Goal: Communication & Community: Answer question/provide support

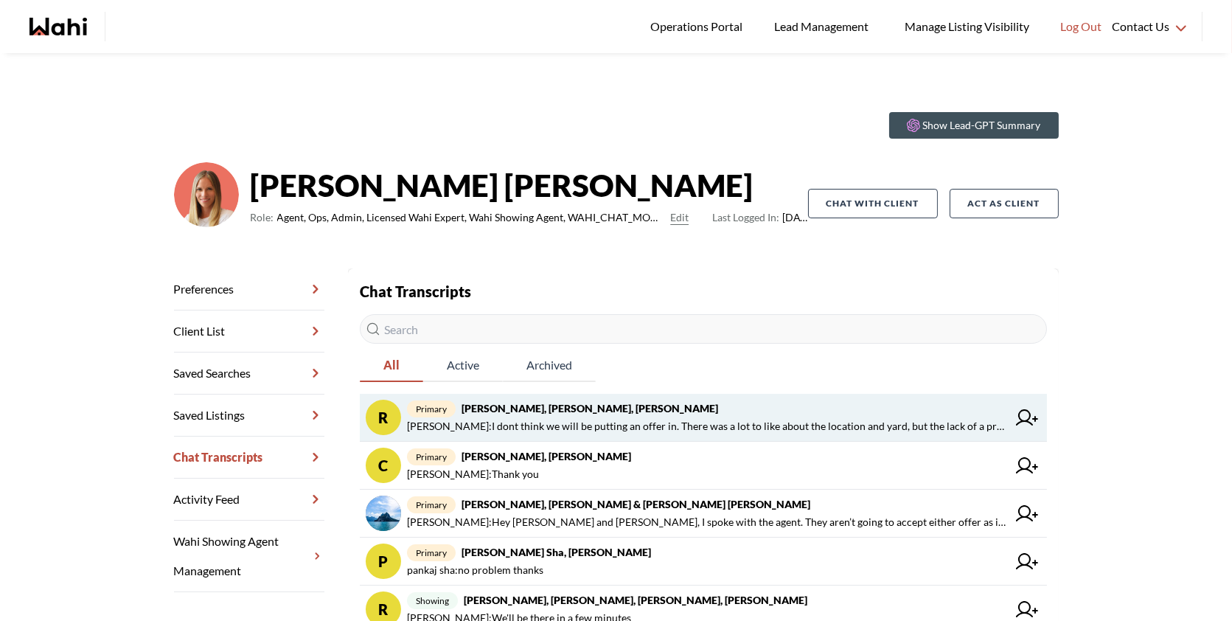
click at [566, 416] on span "primary Rory Fairweather, Amber F, Michelle" at bounding box center [707, 409] width 600 height 18
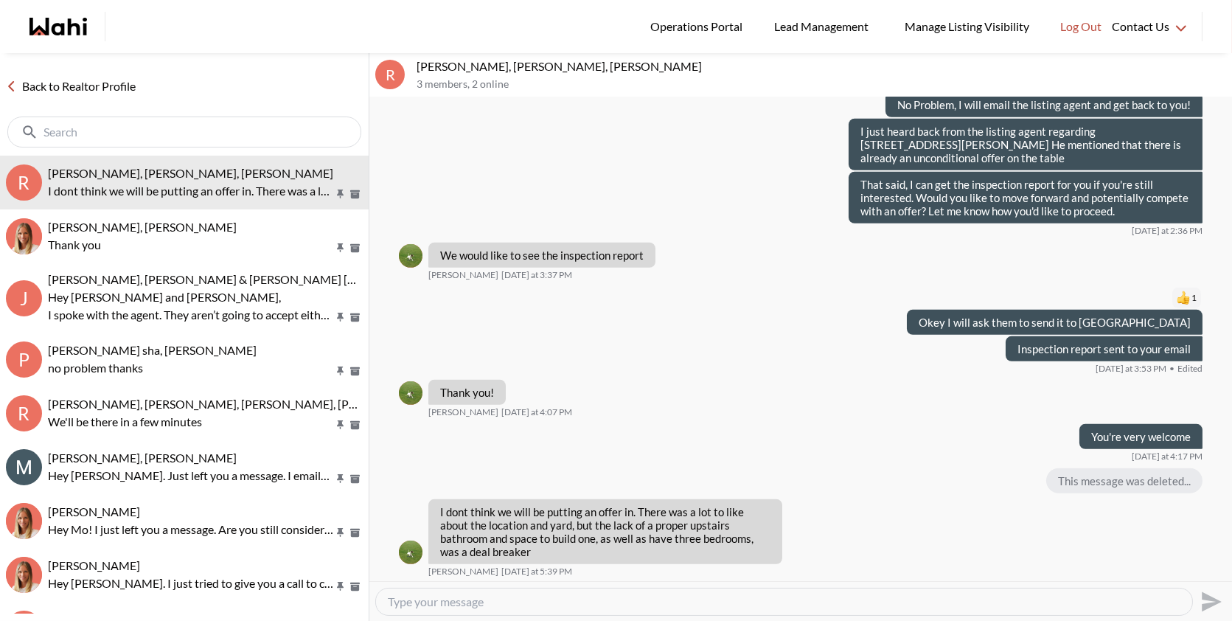
scroll to position [1511, 0]
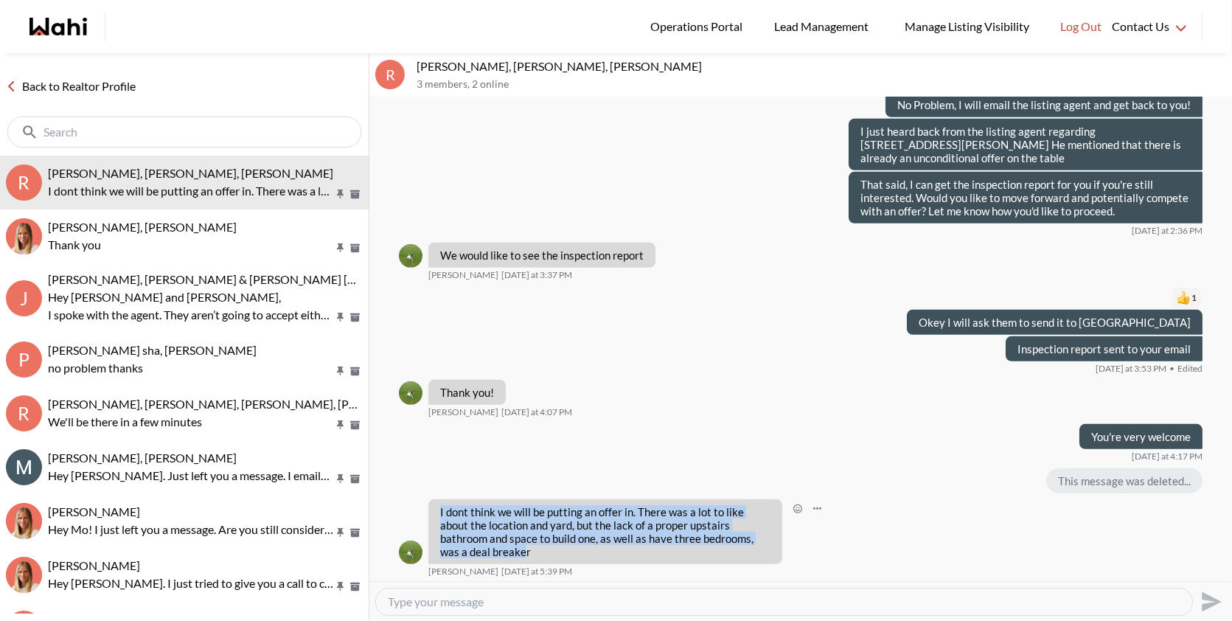
drag, startPoint x: 497, startPoint y: 553, endPoint x: 430, endPoint y: 505, distance: 82.4
click at [430, 505] on div "I dont think we will be putting an offer in. There was a lot to like about the …" at bounding box center [605, 531] width 354 height 65
copy p "I dont think we will be putting an offer in. There was a lot to like about the …"
click at [445, 599] on textarea "Type your message" at bounding box center [784, 601] width 793 height 15
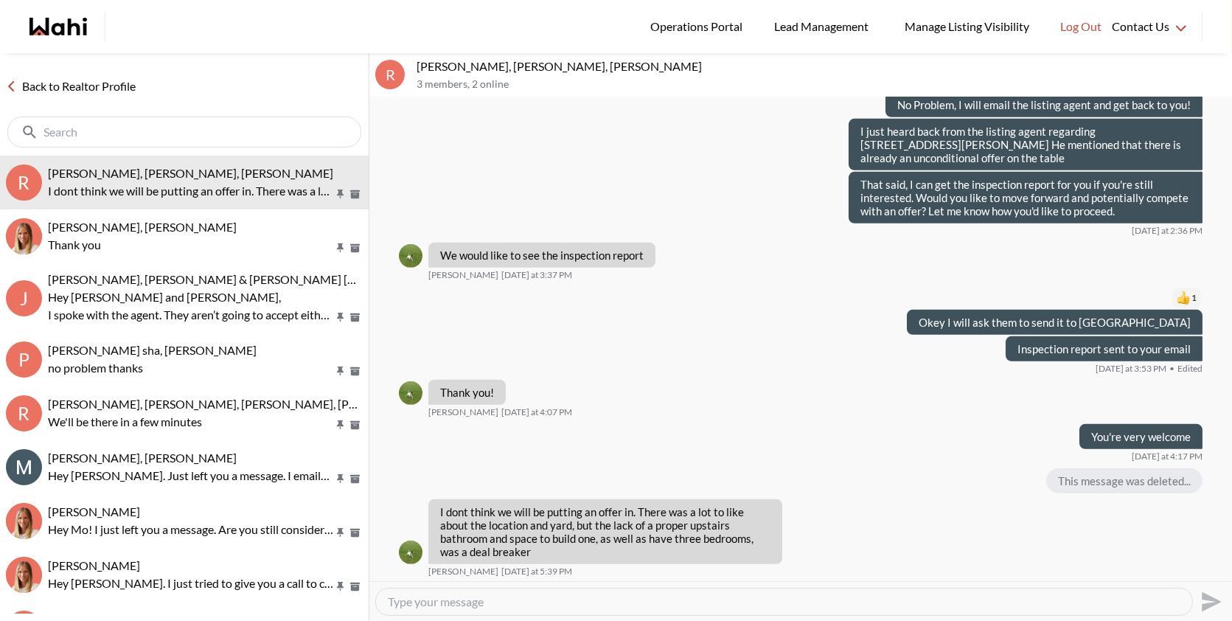
paste textarea "Thank you so much for letting us know. Totally understand—those are important f…"
click at [694, 601] on textarea "Thank you so much for letting us know. Totally understand—those are important f…" at bounding box center [784, 601] width 793 height 15
type textarea "Thank you so much for letting us know. Totally understand, those are important …"
click at [1205, 605] on icon "Send" at bounding box center [1212, 601] width 20 height 20
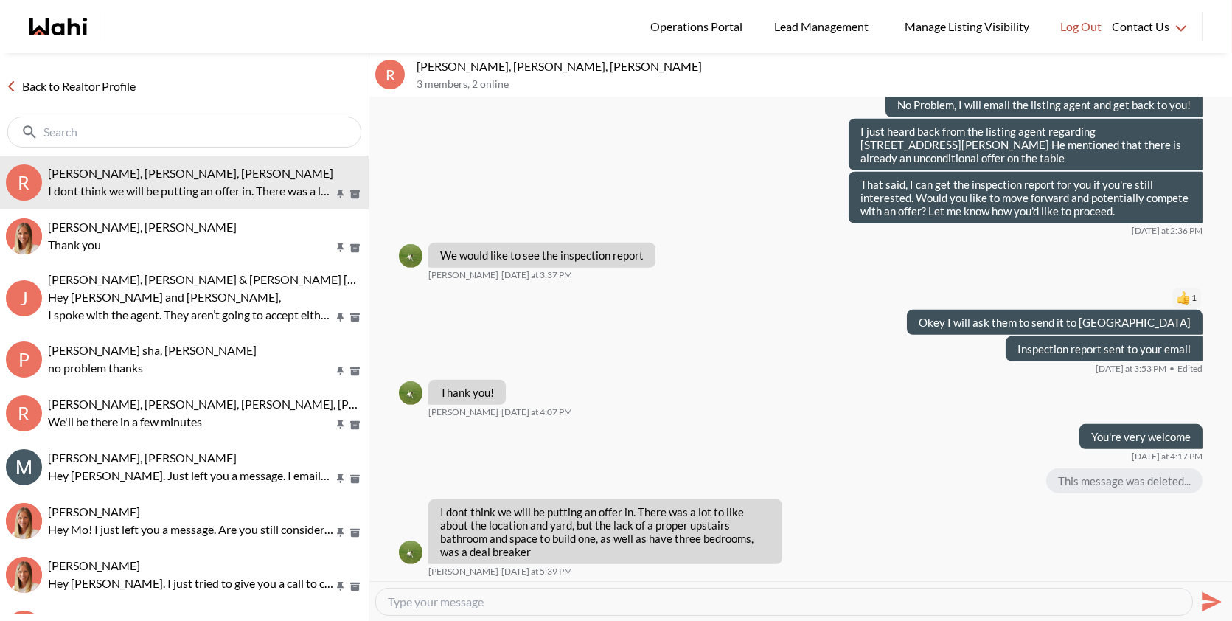
scroll to position [1582, 0]
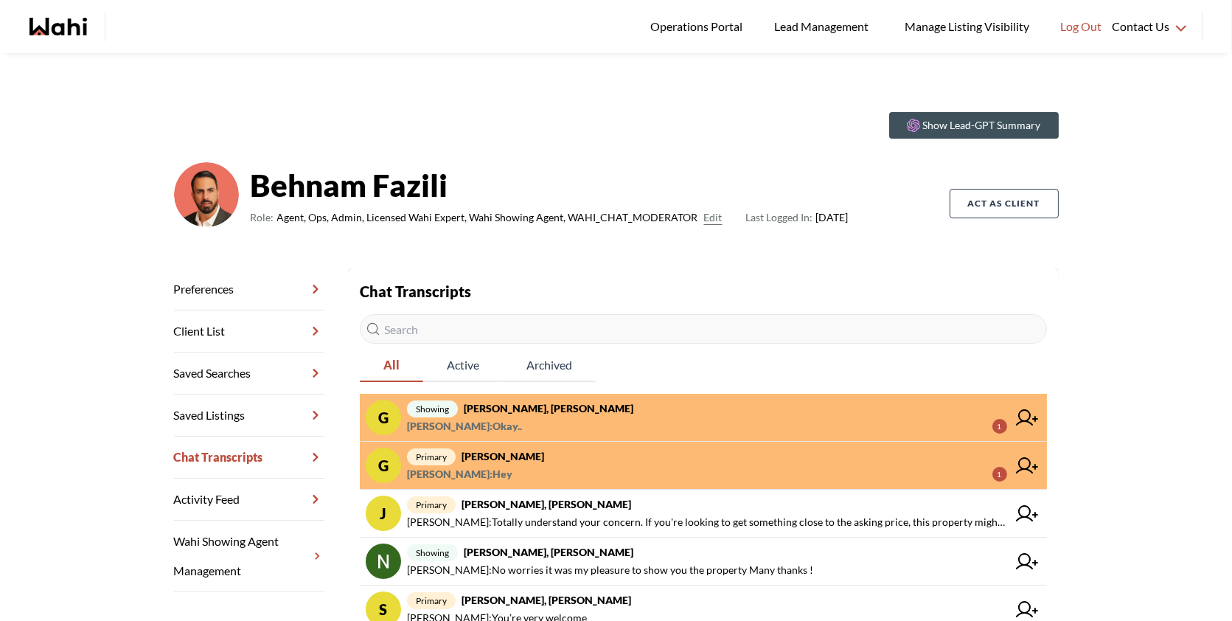
click at [633, 408] on span "showing Gaurav Sachdeva, Paul, Behnam" at bounding box center [707, 409] width 600 height 18
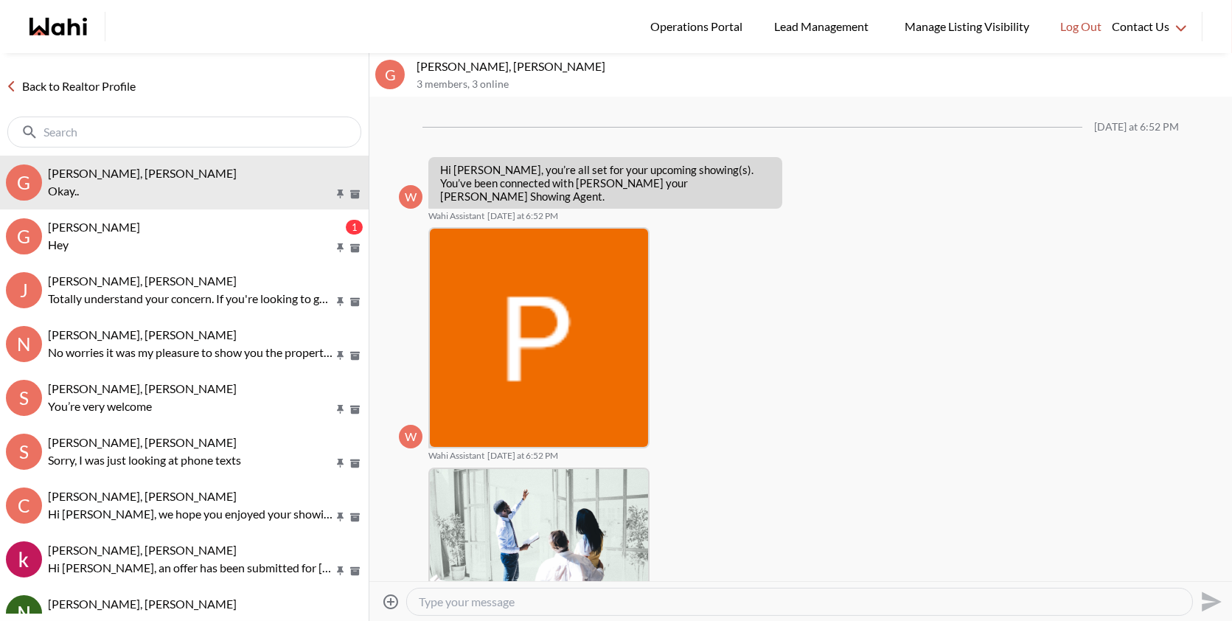
scroll to position [1074, 0]
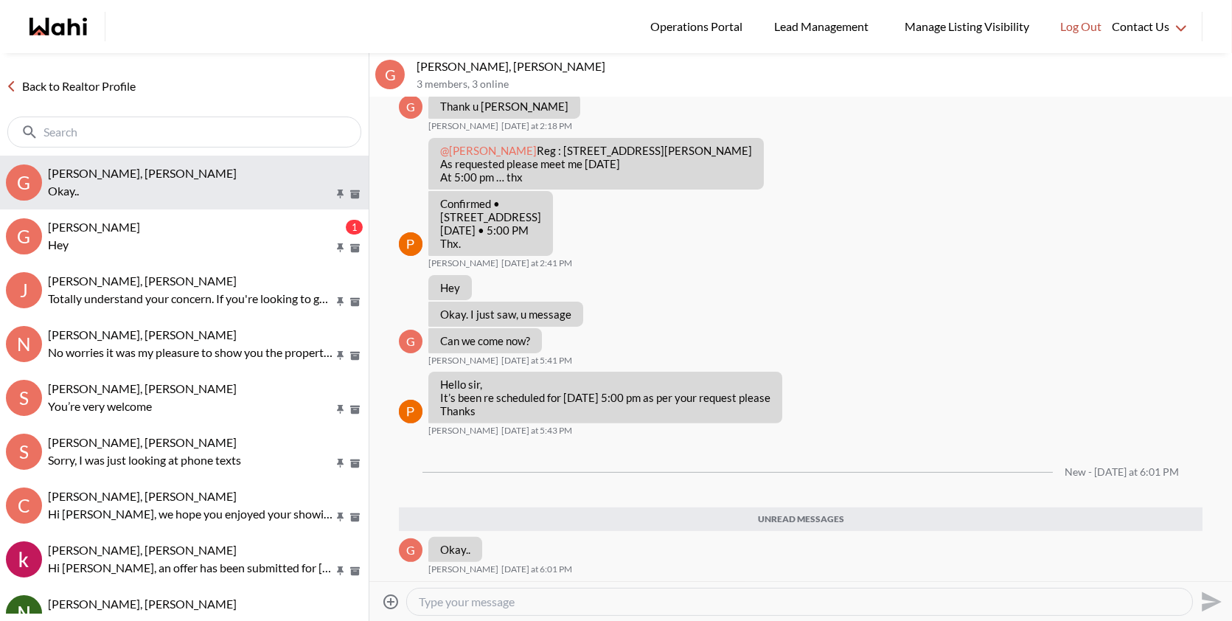
click at [176, 203] on button "G Gaurav Sachdeva, Paul, Behnam Okay.." at bounding box center [184, 183] width 369 height 54
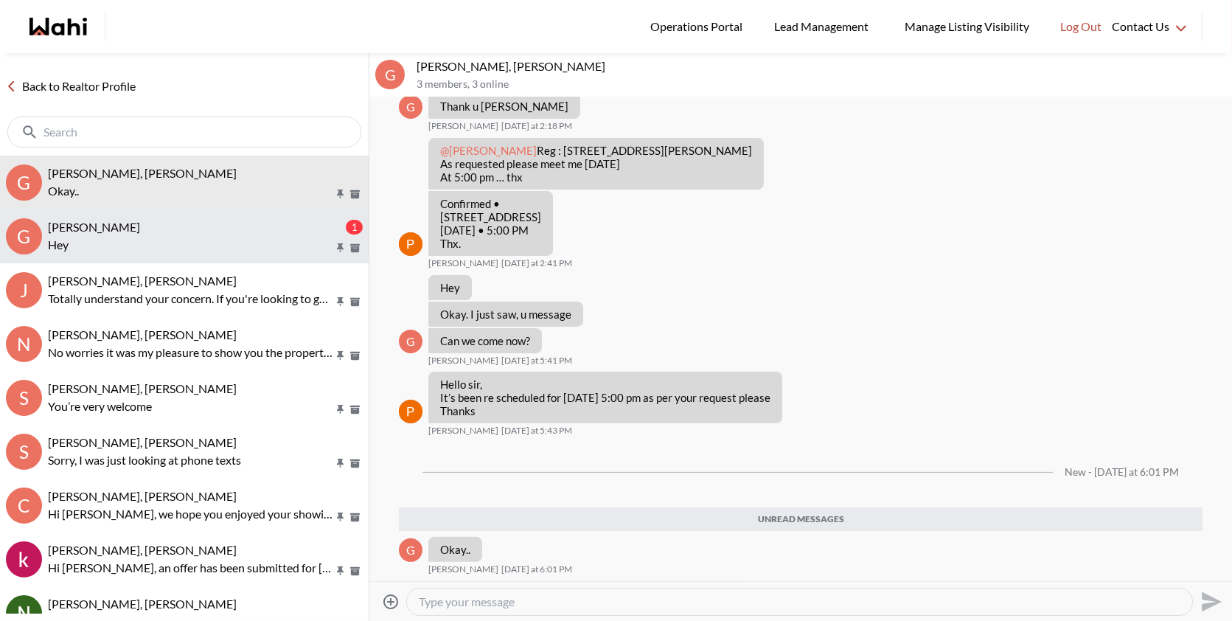
click at [174, 234] on div "Gaurav Sachdeva, Behnam" at bounding box center [195, 227] width 295 height 15
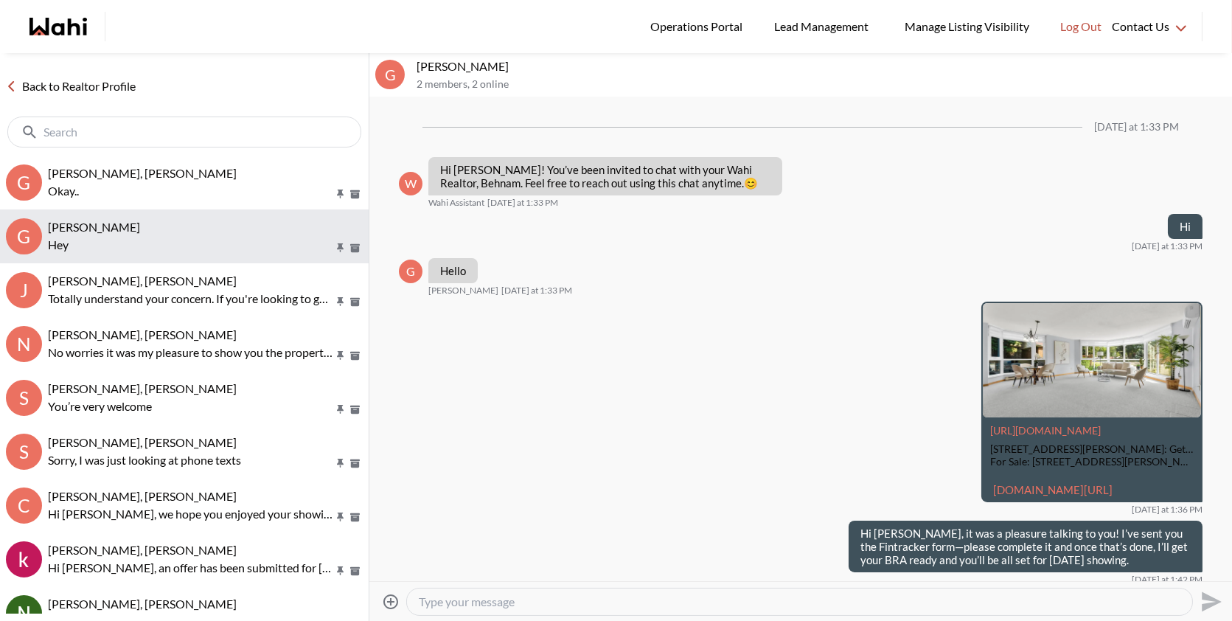
scroll to position [705, 0]
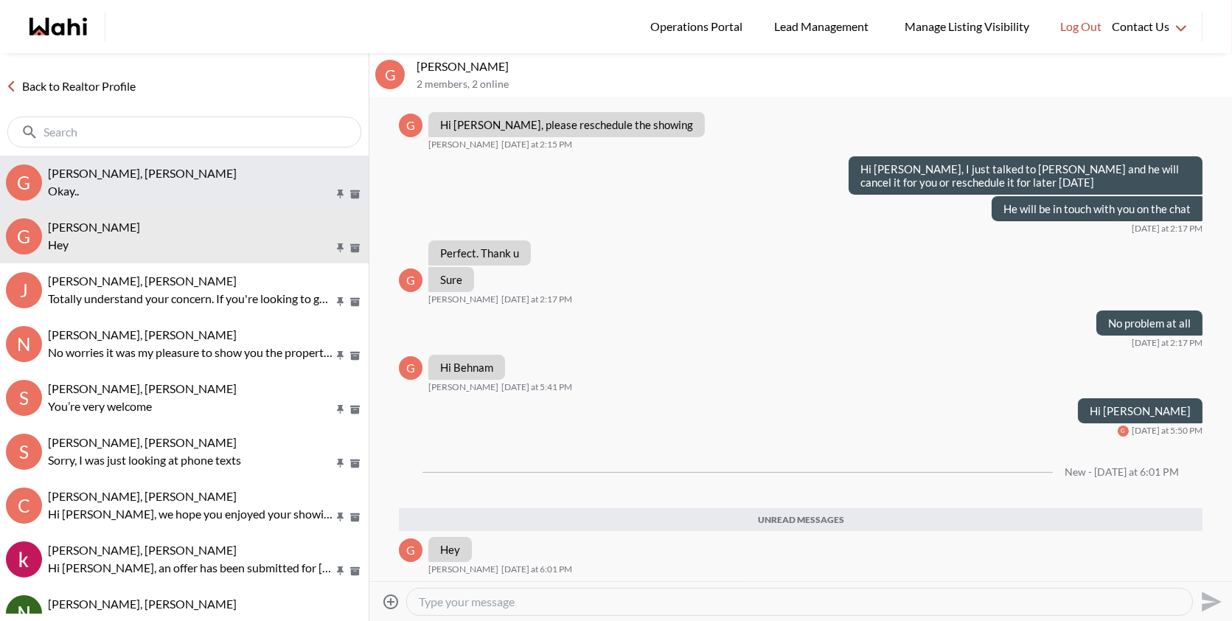
click at [182, 161] on button "G Gaurav Sachdeva, Paul, Behnam Okay.." at bounding box center [184, 183] width 369 height 54
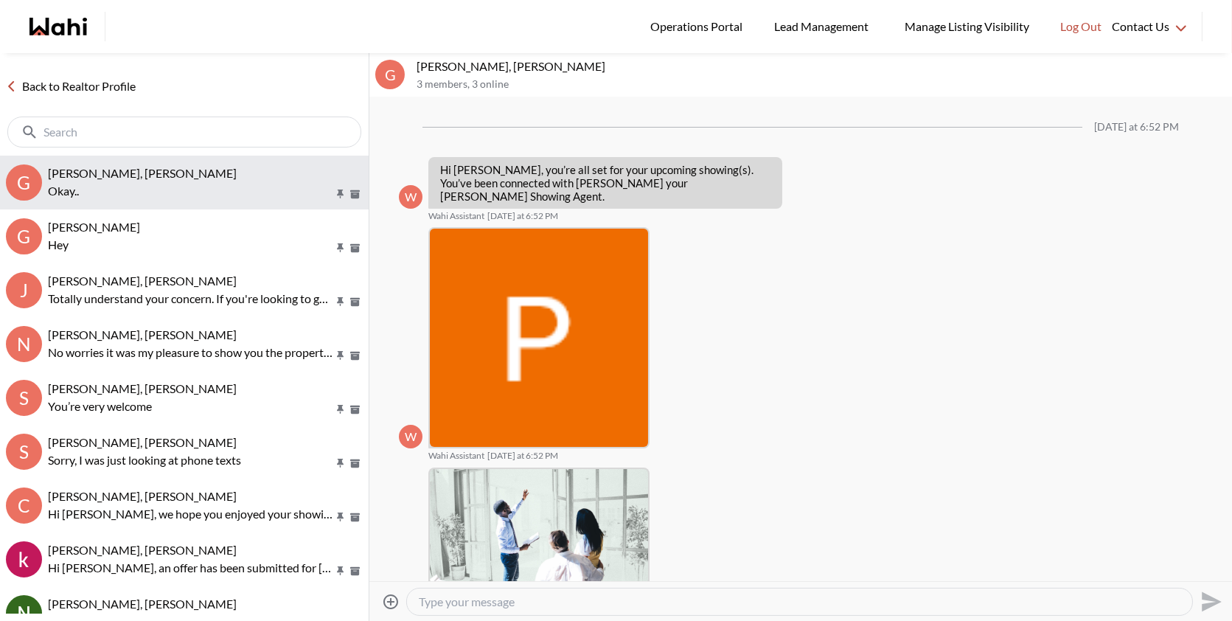
scroll to position [979, 0]
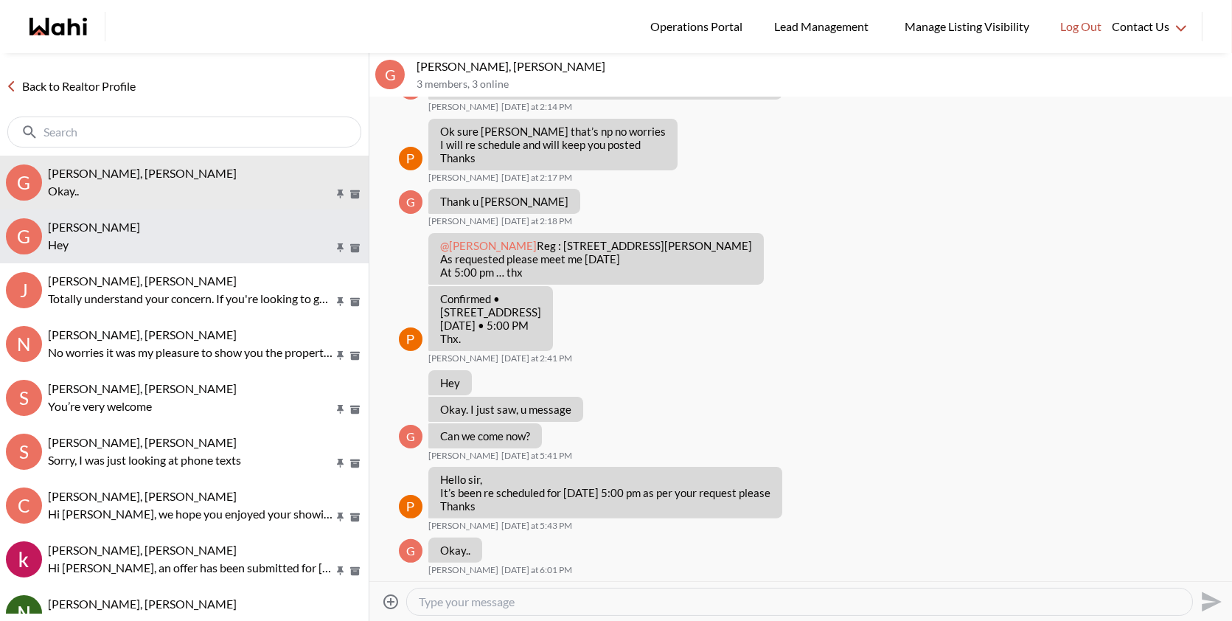
click at [177, 243] on p "Hey" at bounding box center [190, 245] width 285 height 18
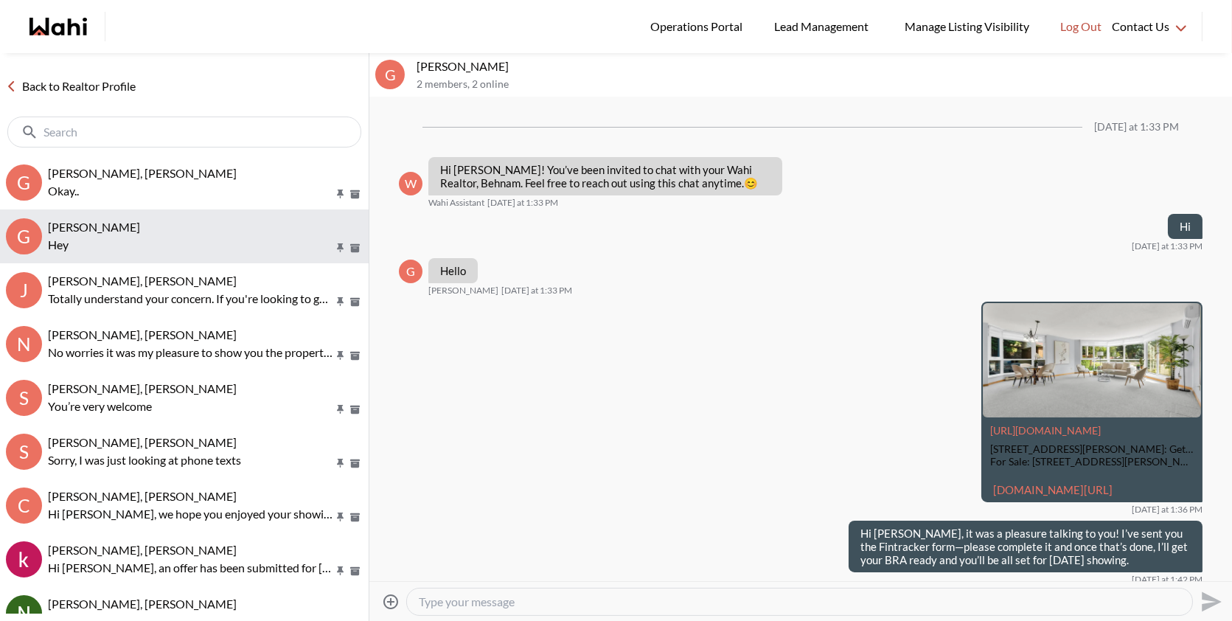
scroll to position [610, 0]
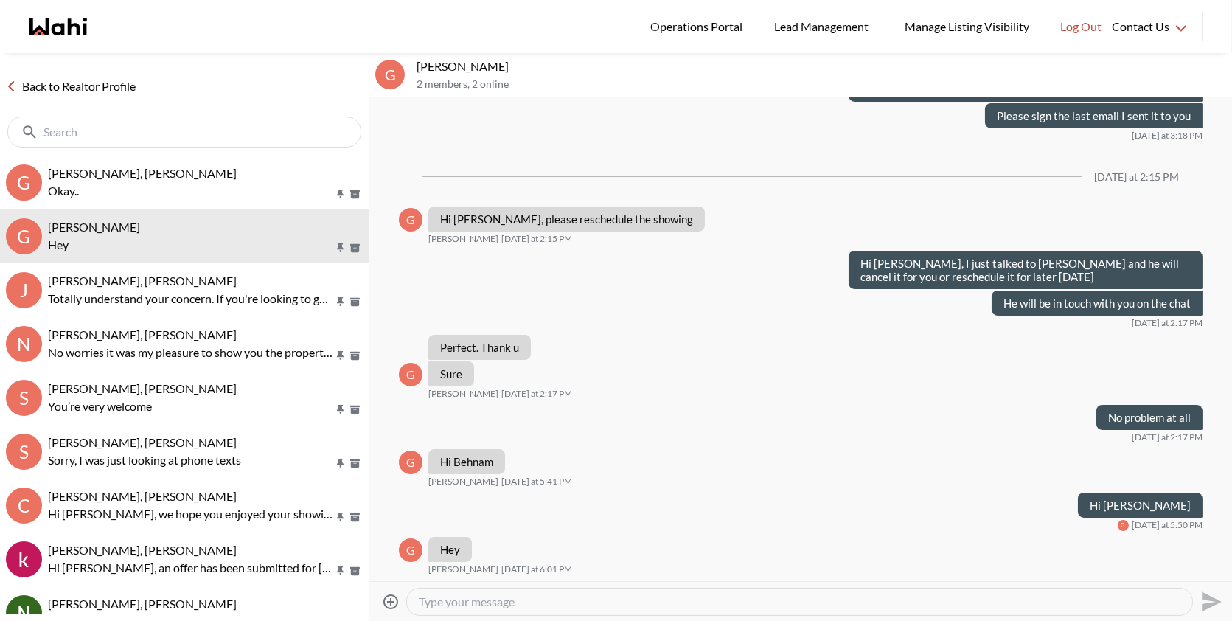
click at [490, 607] on textarea "Type your message" at bounding box center [800, 601] width 762 height 15
type textarea "How can I be a help?"
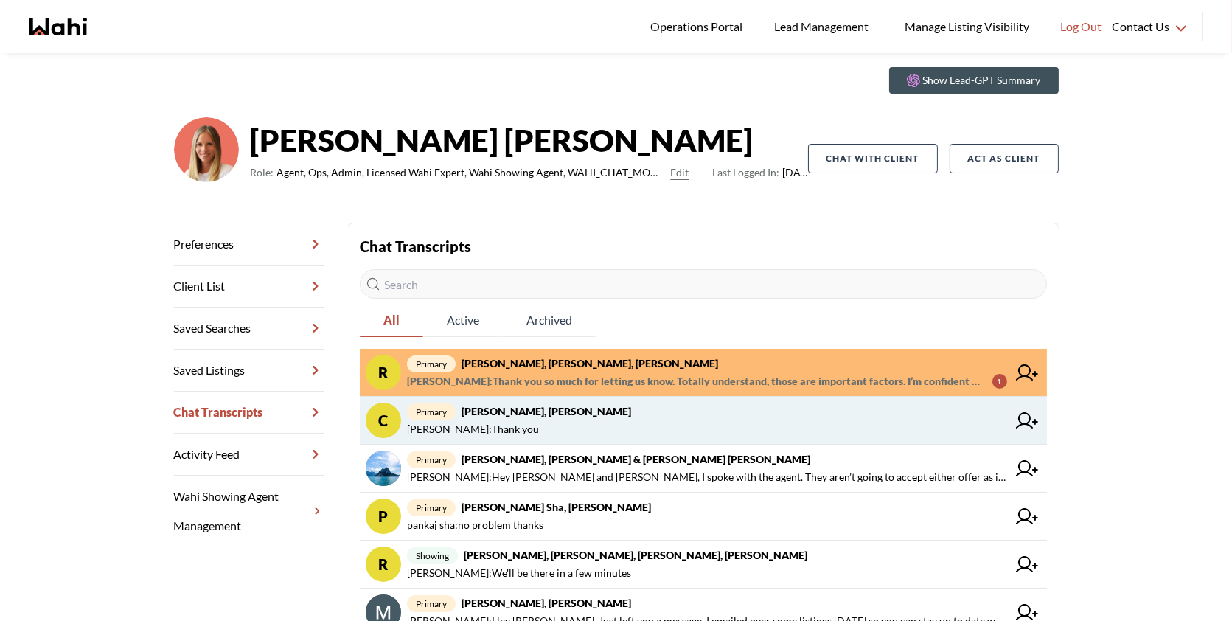
scroll to position [48, 0]
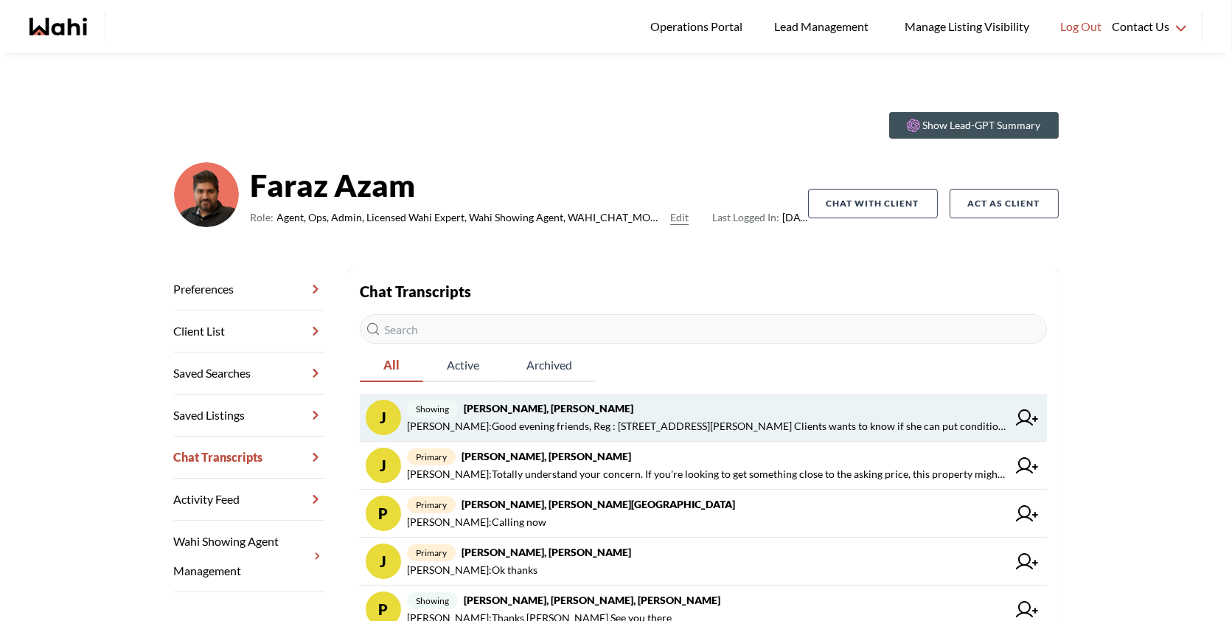
click at [816, 425] on span "Paul Sharma : Good evening friends, Reg : 7 Bishop Ave 1214, Toronto Clients wa…" at bounding box center [707, 426] width 600 height 18
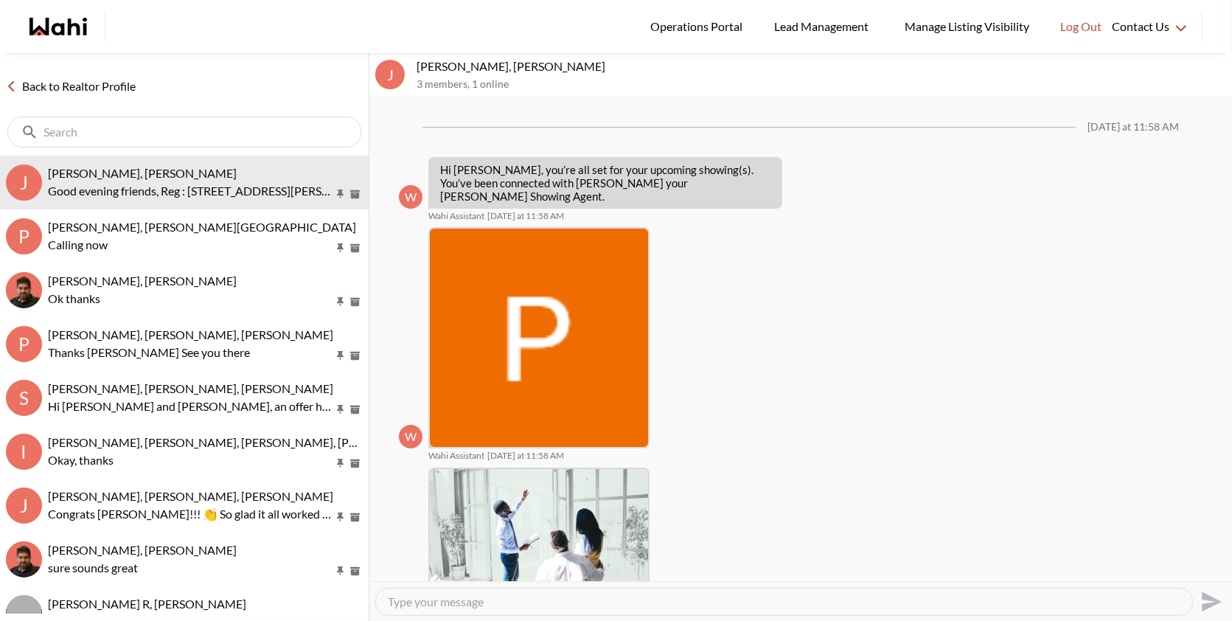
scroll to position [793, 0]
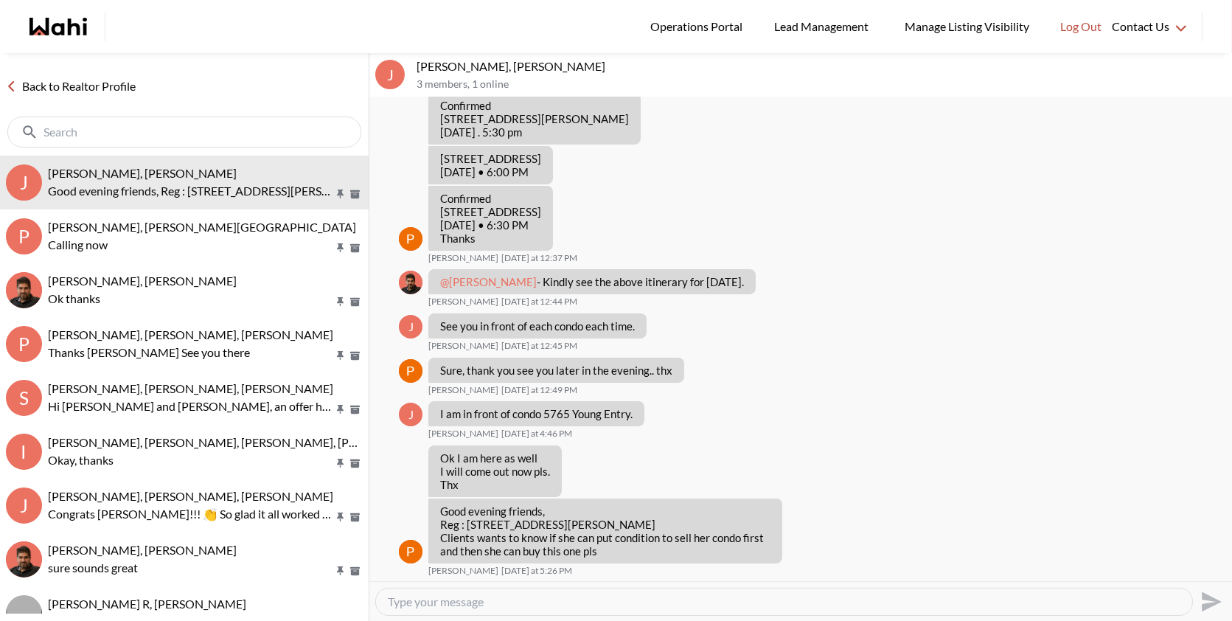
click at [570, 595] on textarea "Type your message" at bounding box center [784, 601] width 793 height 15
type textarea "Hi Paul, I will call the client. Thank you"
click at [1206, 599] on icon "Send" at bounding box center [1212, 601] width 20 height 20
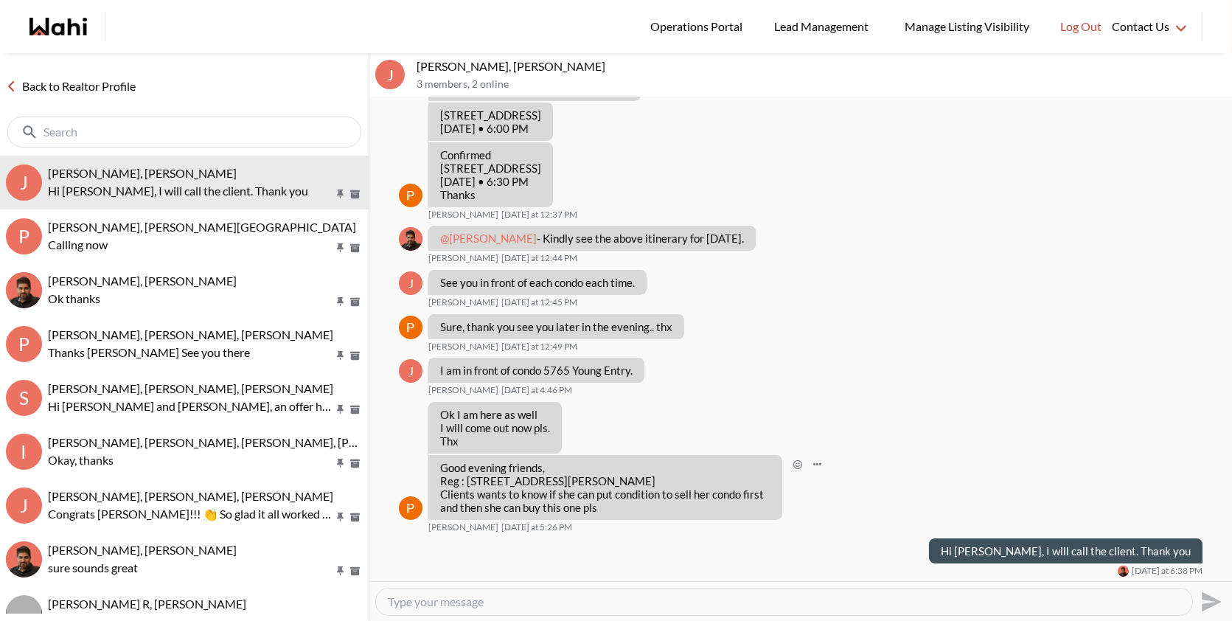
click at [597, 506] on p "Good evening friends, Reg : 7 Bishop Ave 1214, Toronto Clients wants to know if…" at bounding box center [605, 487] width 330 height 53
drag, startPoint x: 461, startPoint y: 67, endPoint x: 408, endPoint y: 69, distance: 53.1
click at [408, 69] on div "j julie kim, Paul, Faraz 3 members , 2 online" at bounding box center [800, 75] width 863 height 44
copy div "julie kim,"
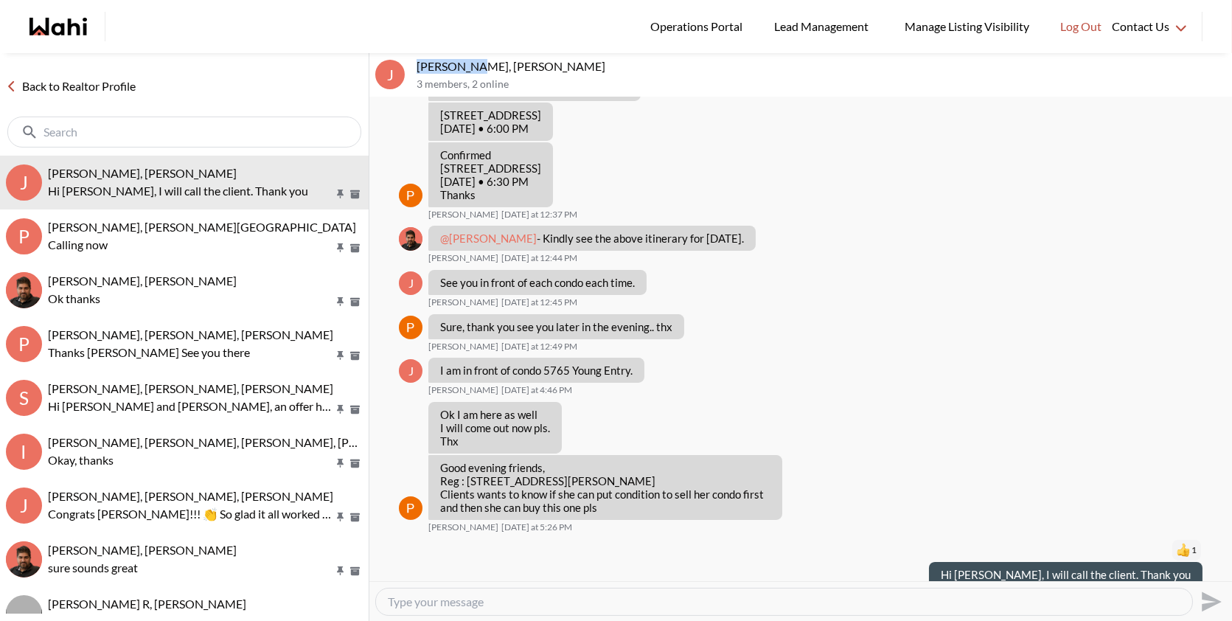
scroll to position [860, 0]
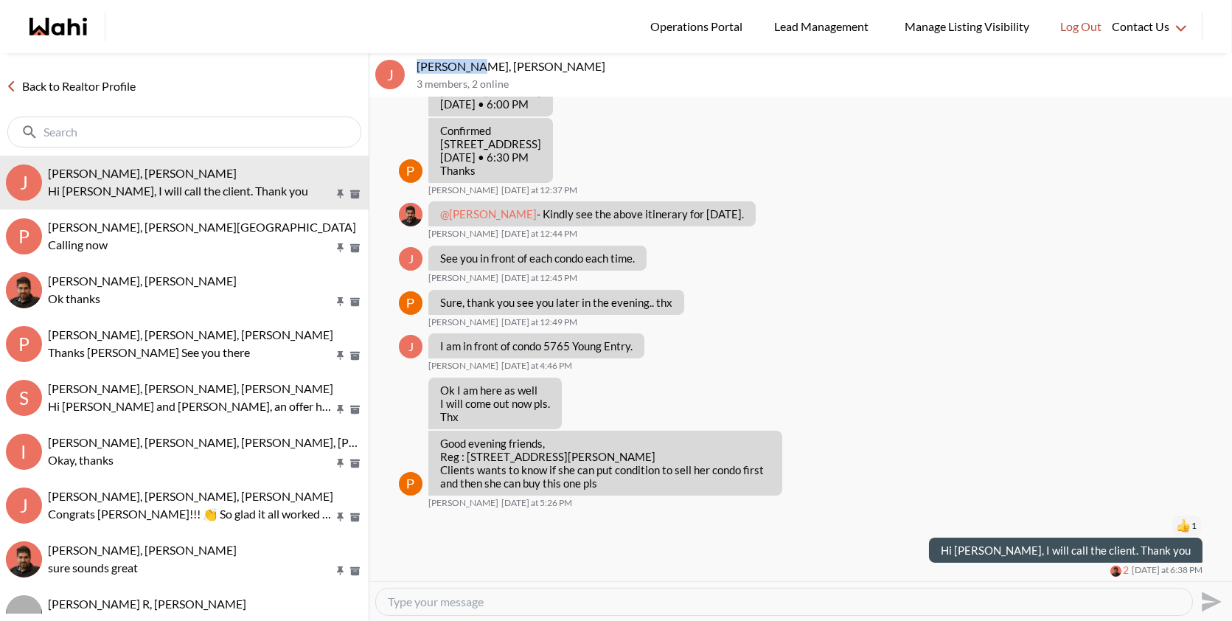
copy div "julie kim,"
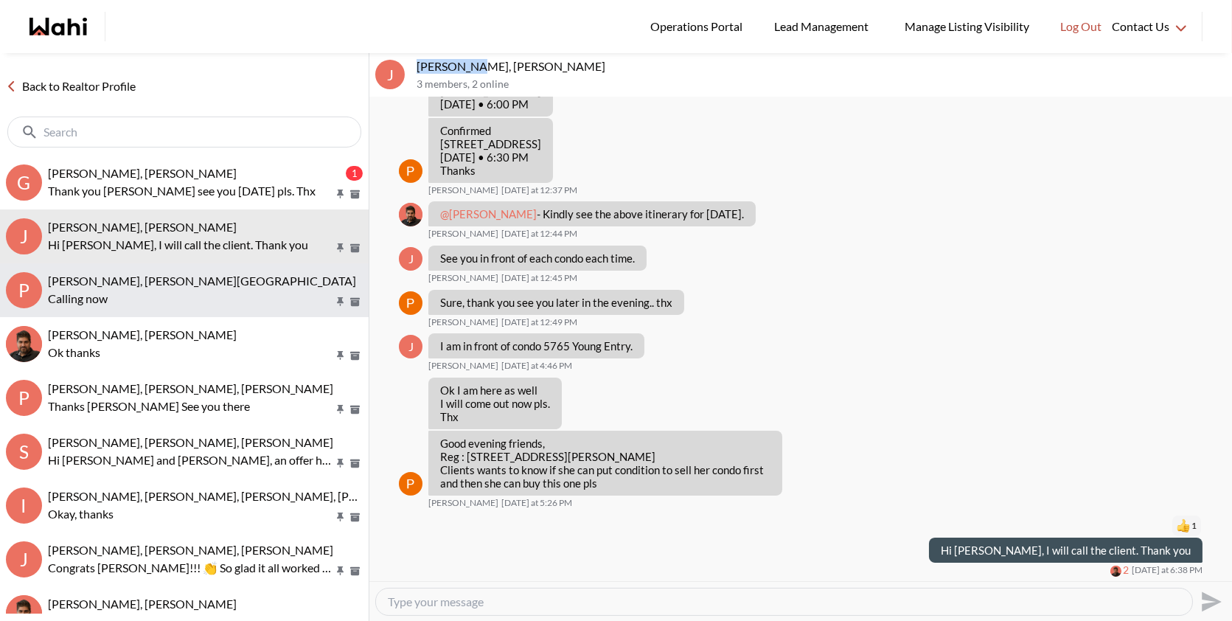
scroll to position [25, 0]
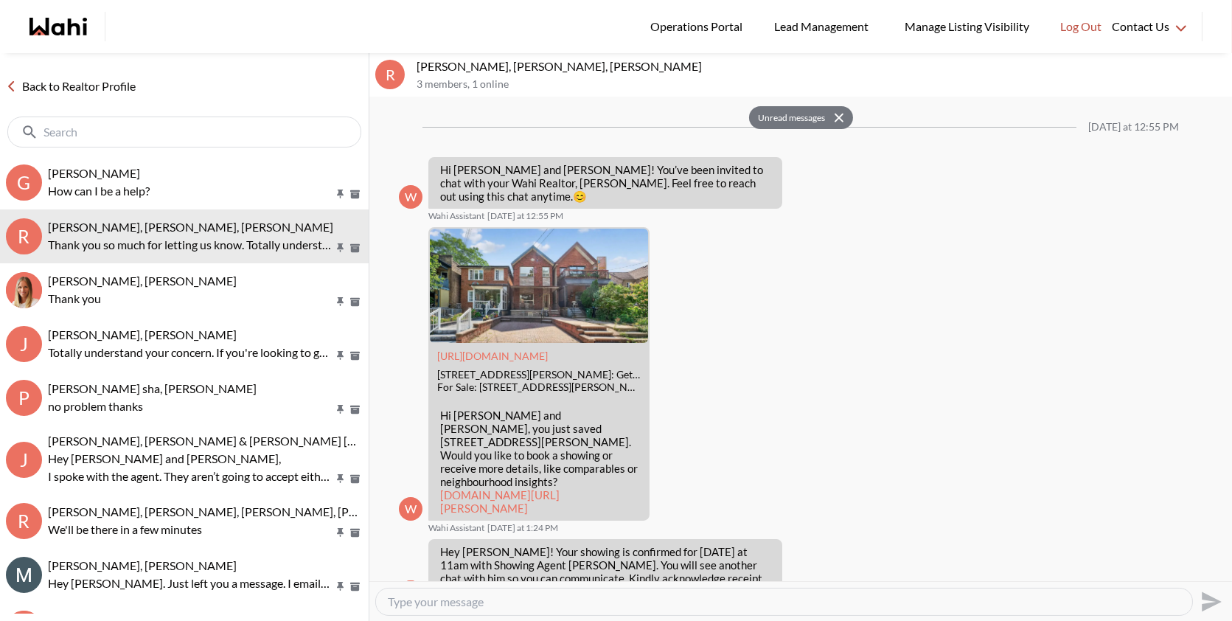
scroll to position [1582, 0]
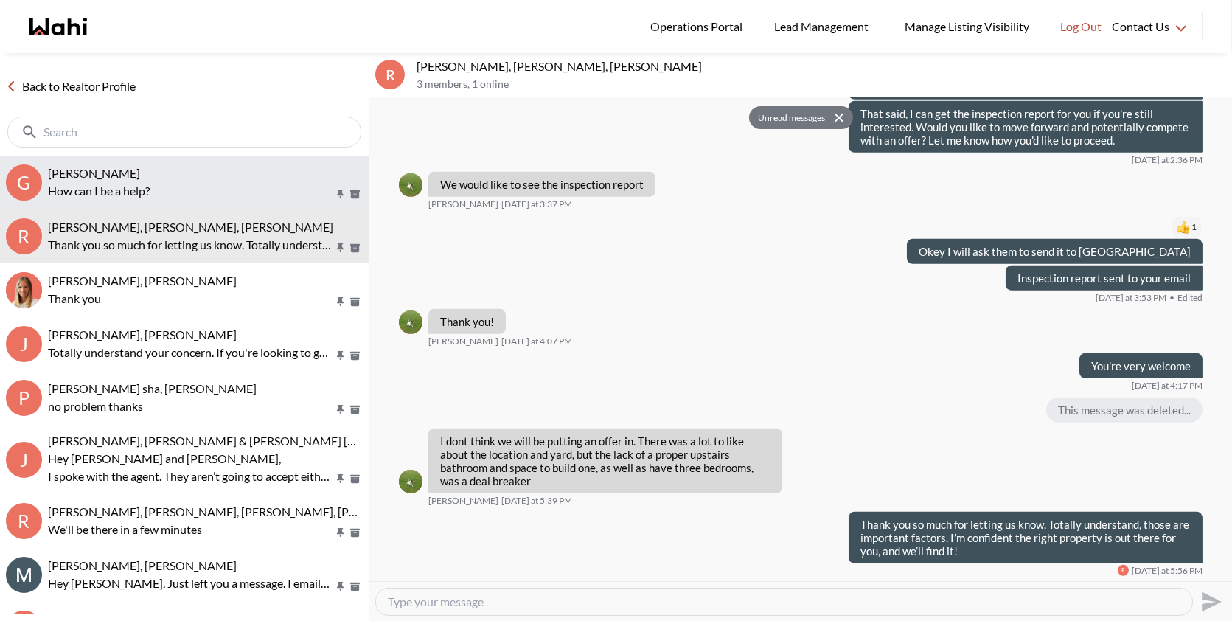
click at [140, 168] on span "Gaurav Sachdeva, Behnam" at bounding box center [94, 173] width 92 height 14
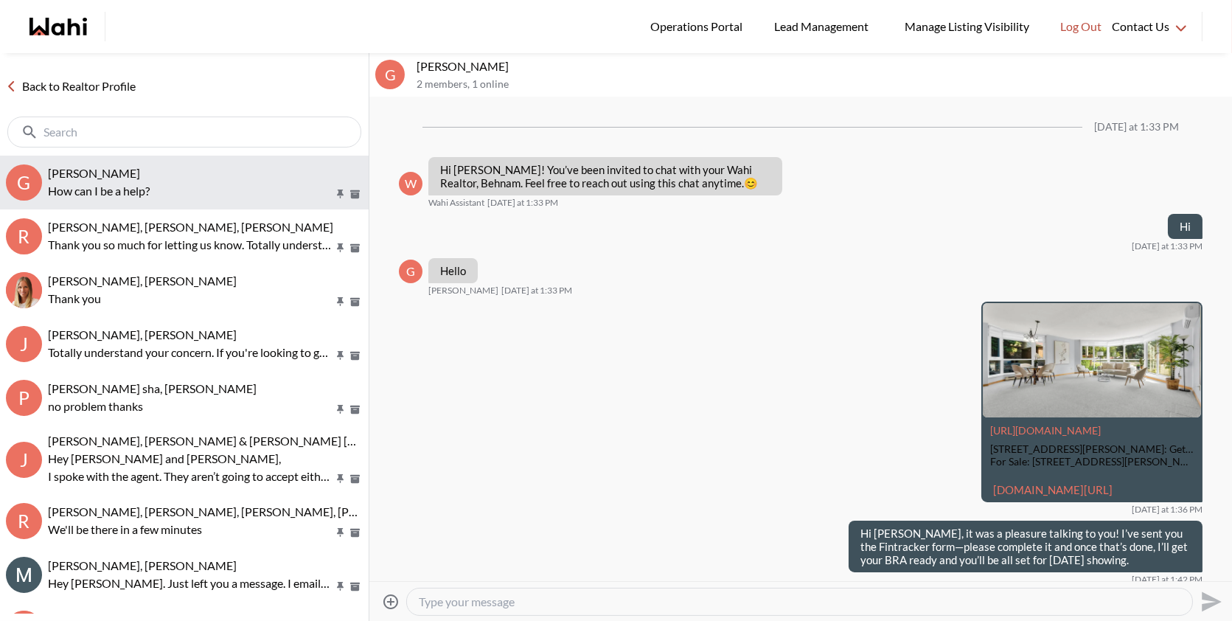
scroll to position [654, 0]
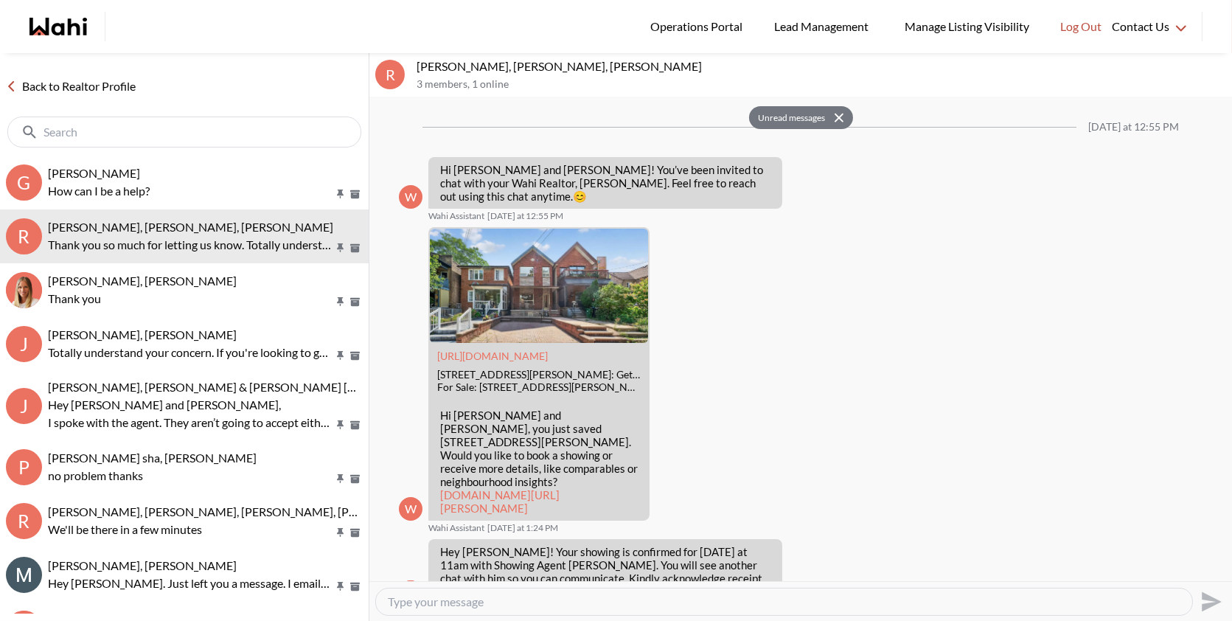
scroll to position [1582, 0]
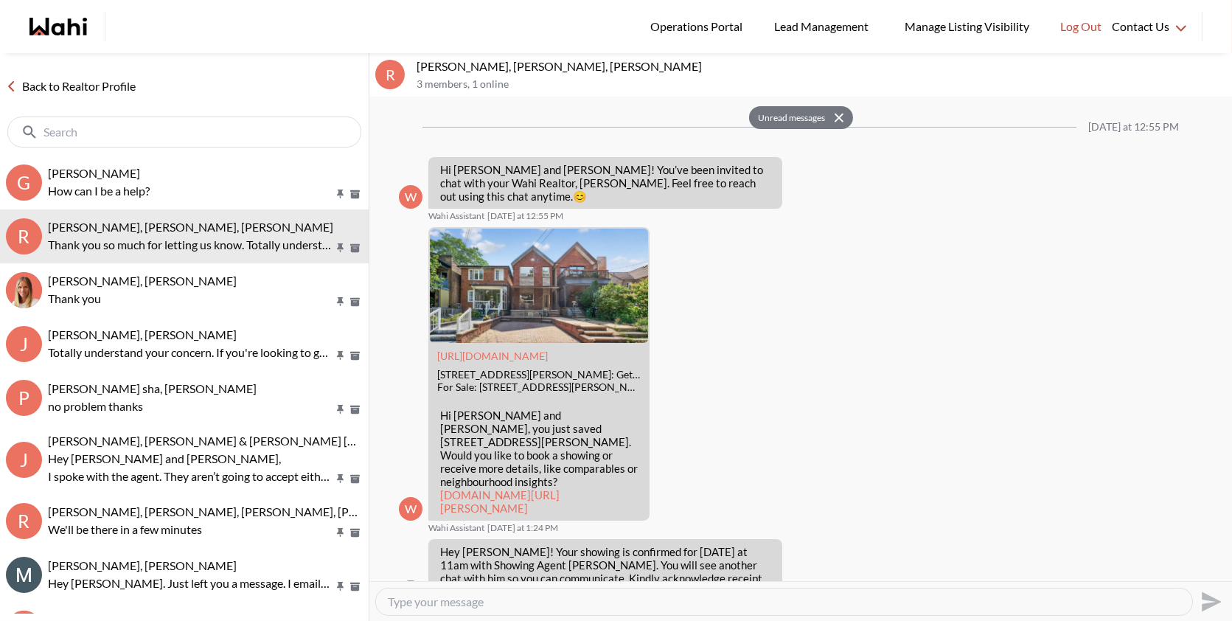
scroll to position [1582, 0]
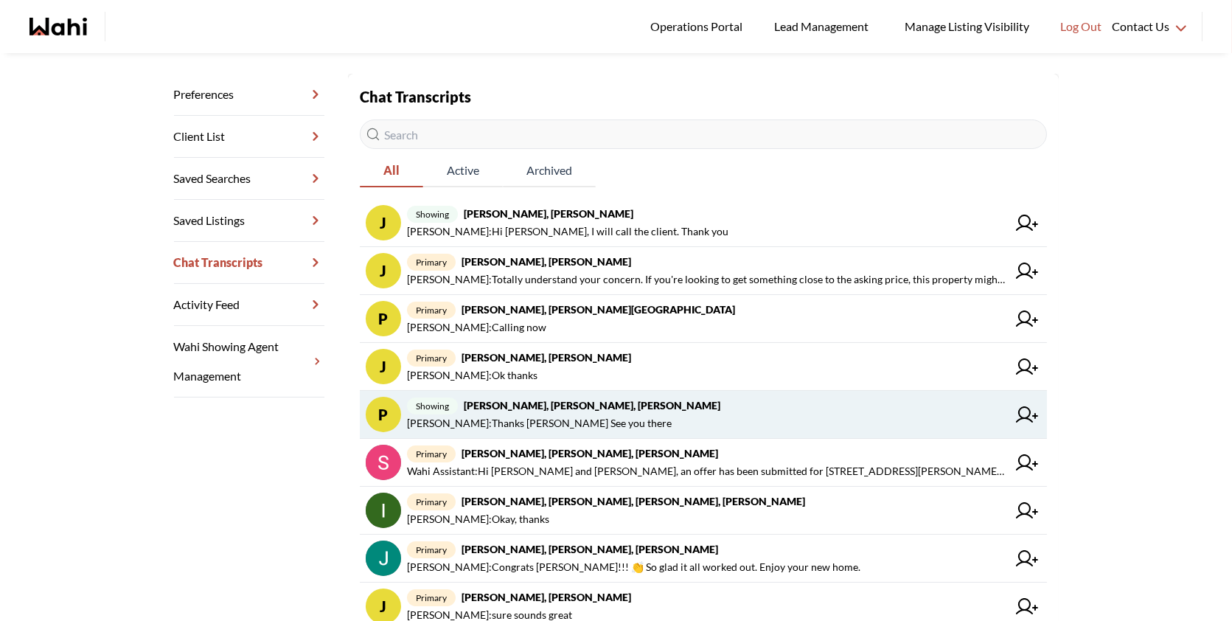
scroll to position [195, 0]
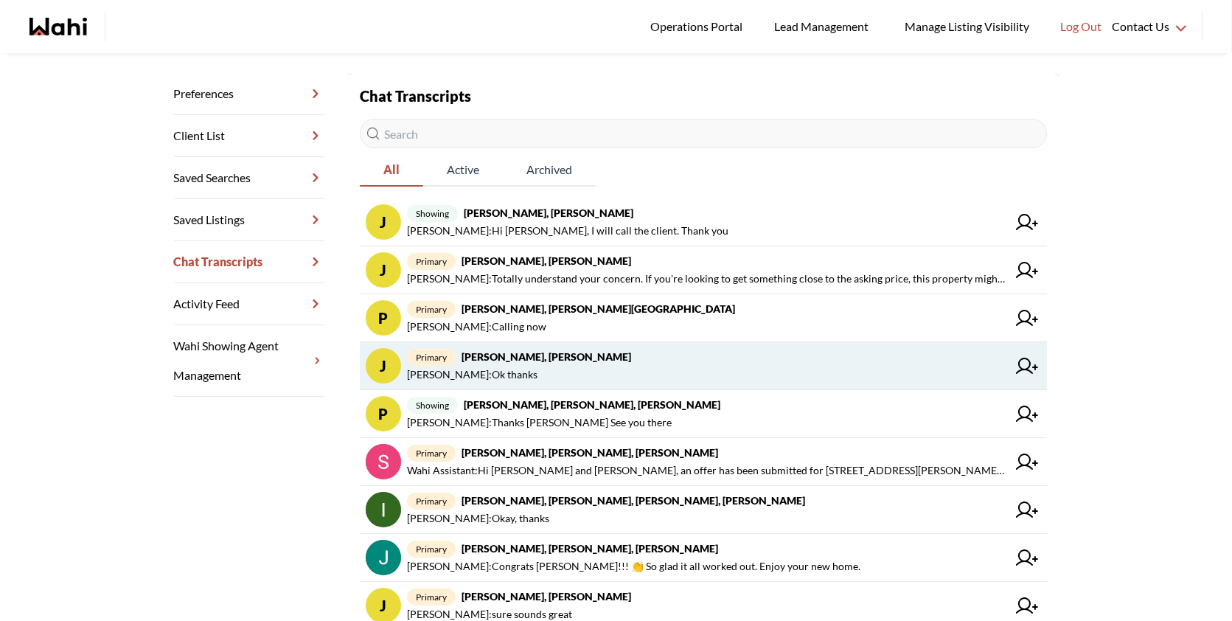
click at [532, 350] on strong "julie kim, Faraz" at bounding box center [547, 356] width 170 height 13
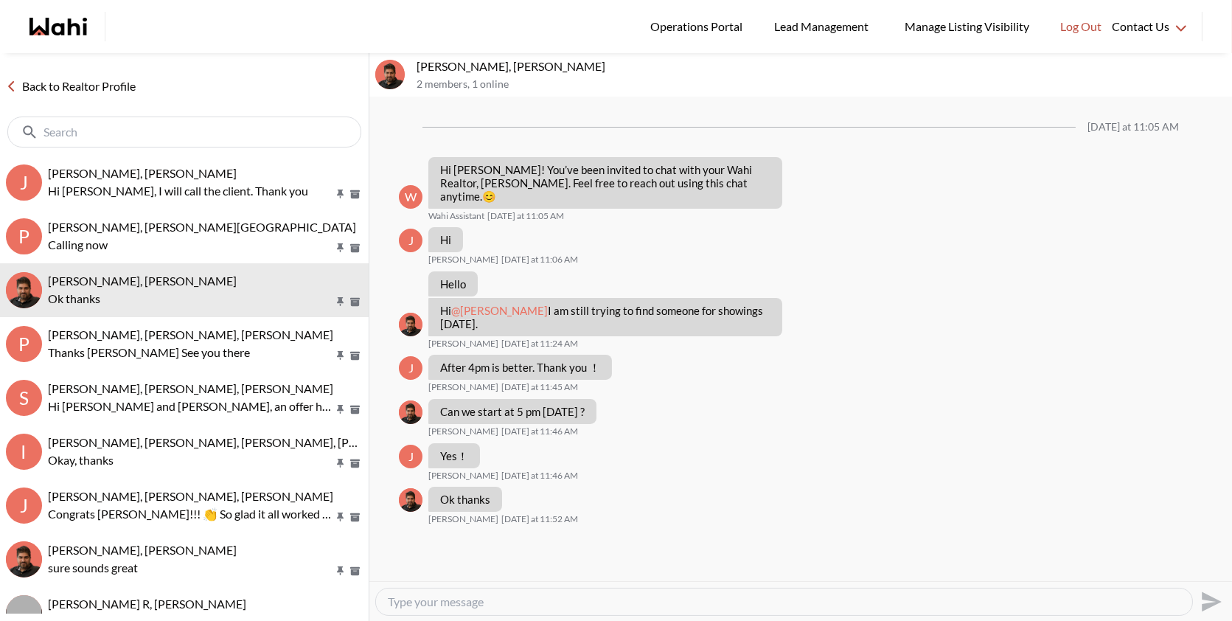
click at [476, 603] on textarea "Type your message" at bounding box center [784, 601] width 793 height 15
paste textarea "Just to recap our call: It was great speaking with you. As mentioned, the best …"
type textarea "Just to recap our call: It was great speaking with you. As mentioned, the best …"
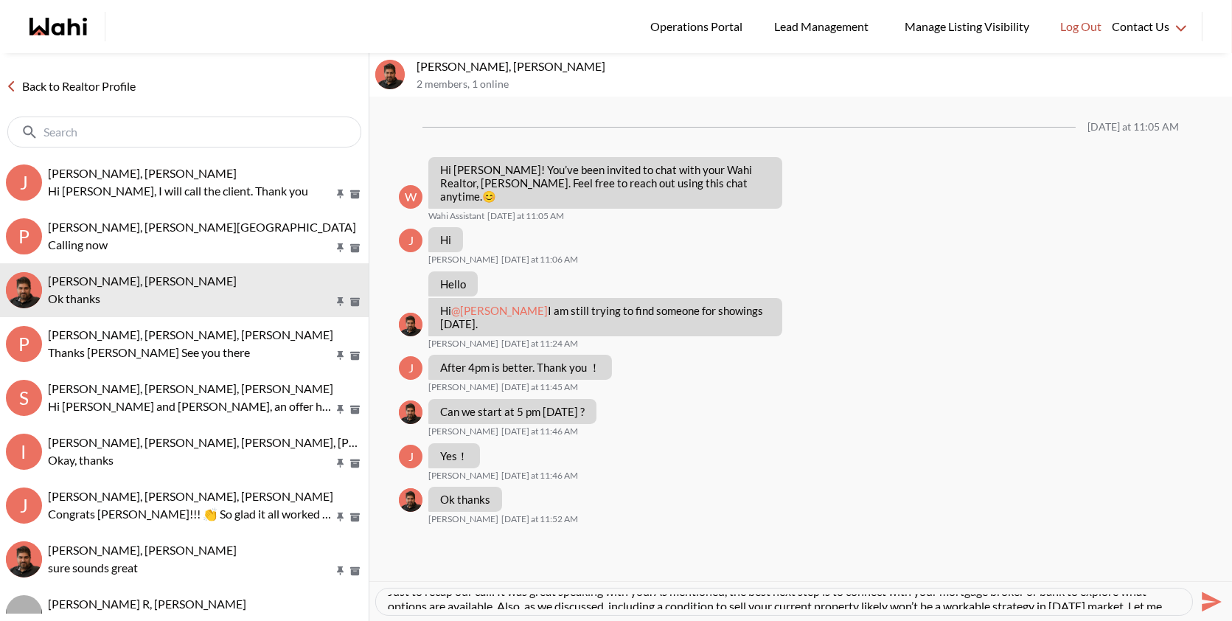
click at [1202, 592] on icon "Send" at bounding box center [1212, 601] width 20 height 20
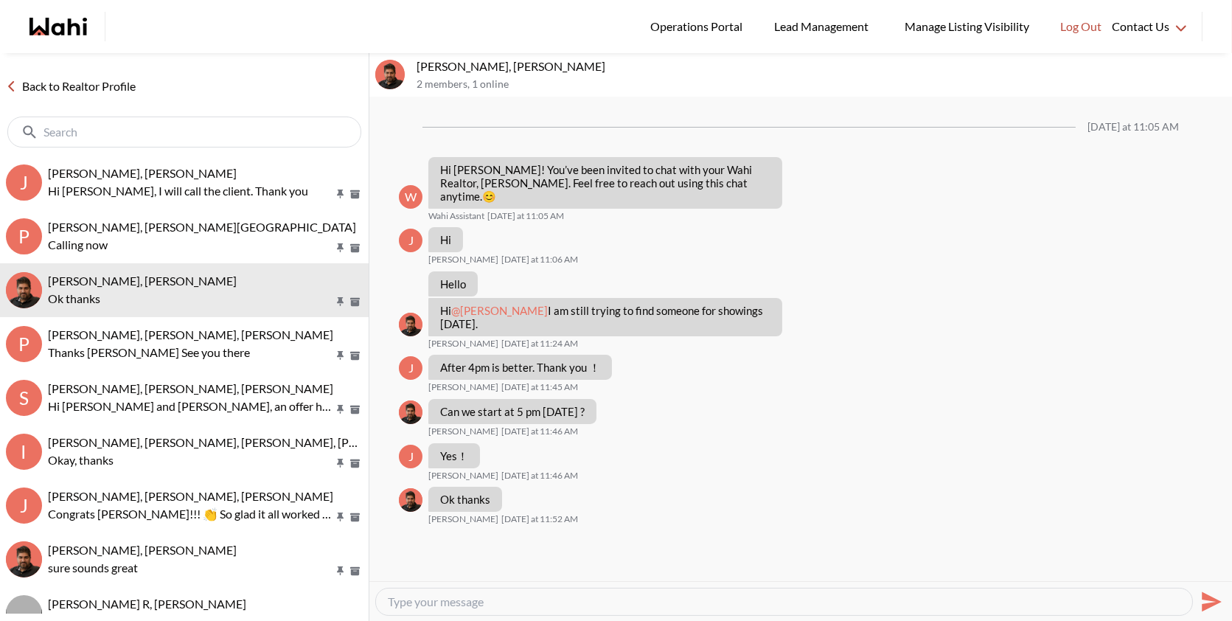
scroll to position [0, 0]
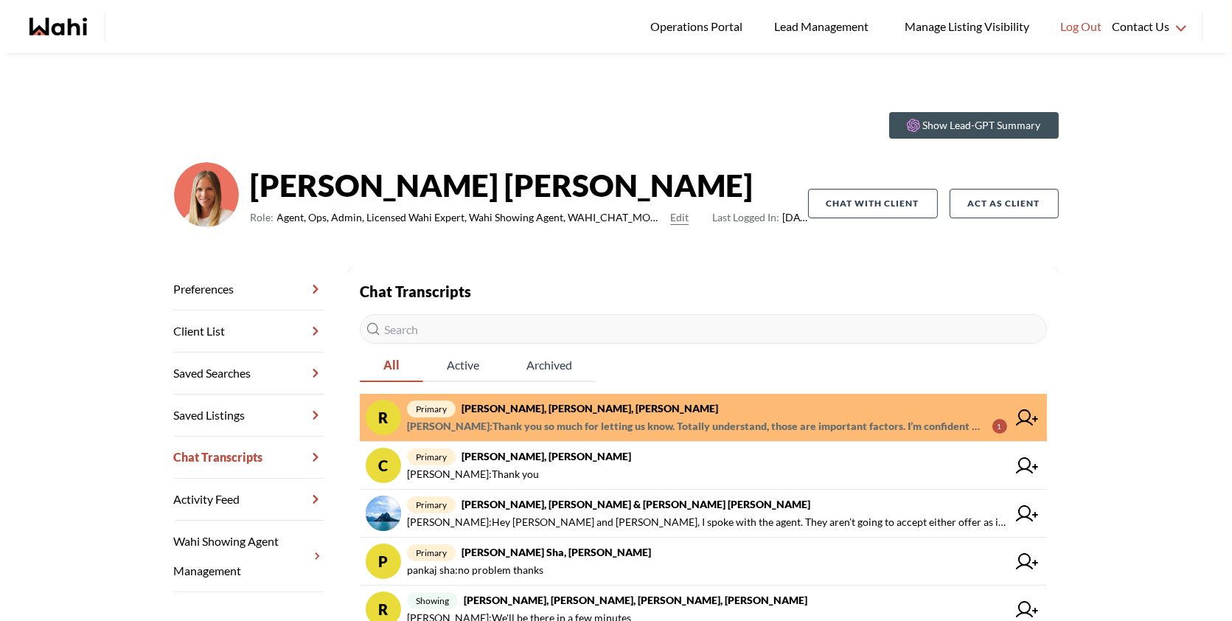
click at [616, 414] on strong "[PERSON_NAME], [PERSON_NAME], [PERSON_NAME]" at bounding box center [590, 408] width 257 height 13
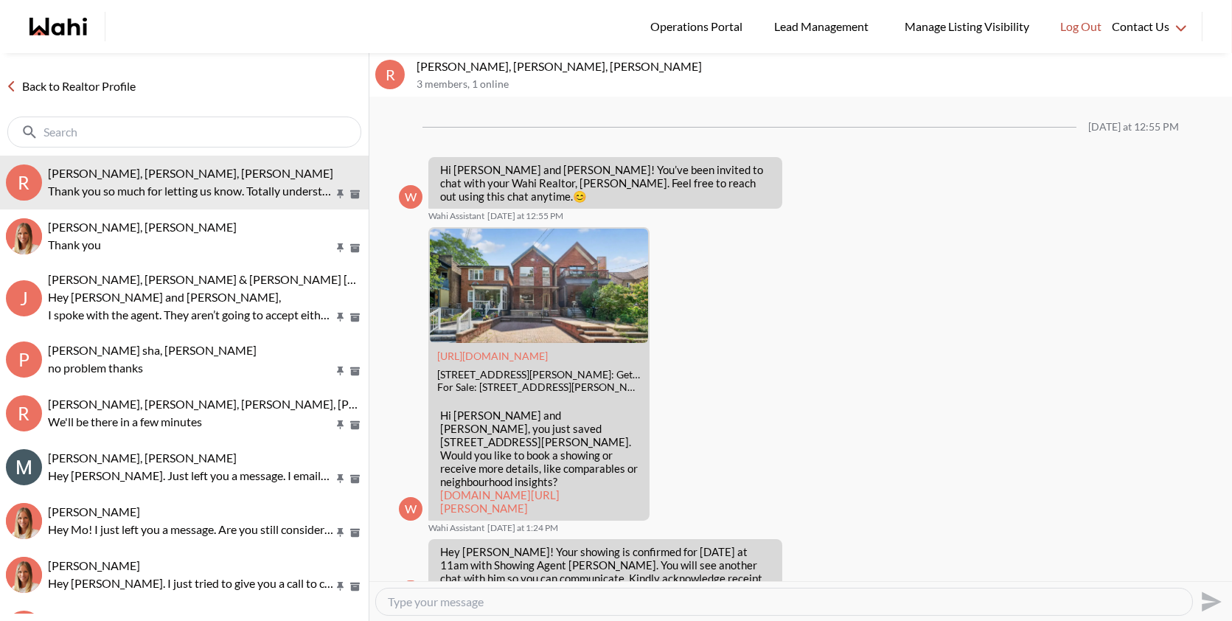
scroll to position [1582, 0]
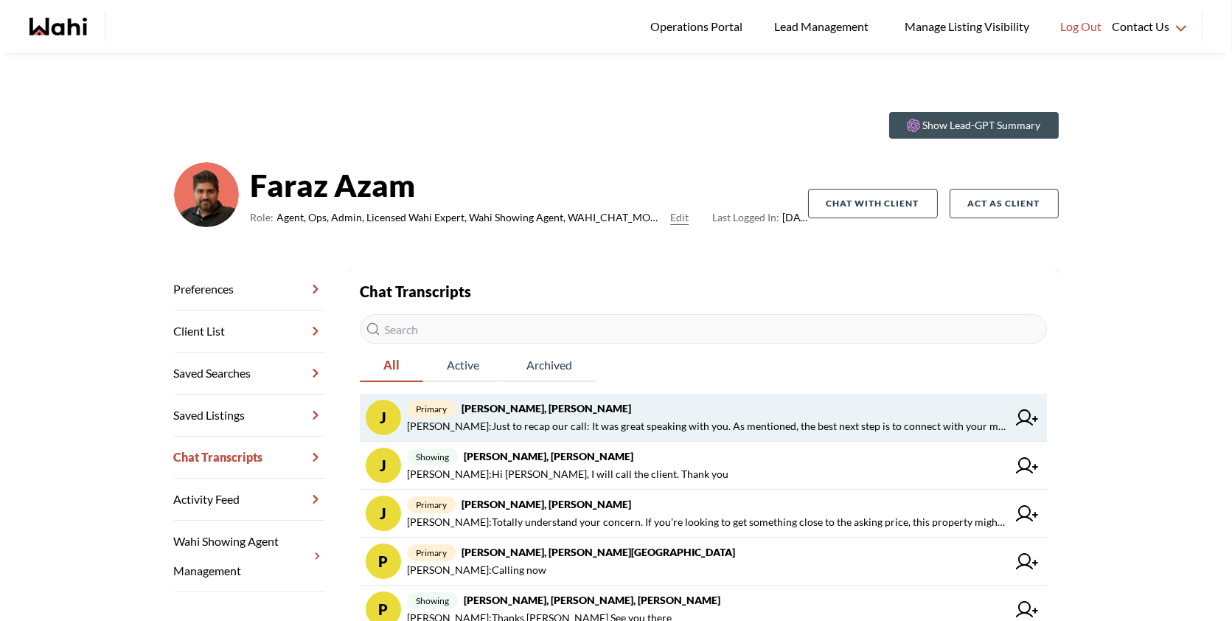
click at [712, 399] on link "j primary julie kim, Faraz Behnam Fazili : Just to recap our call: It was great…" at bounding box center [703, 418] width 687 height 48
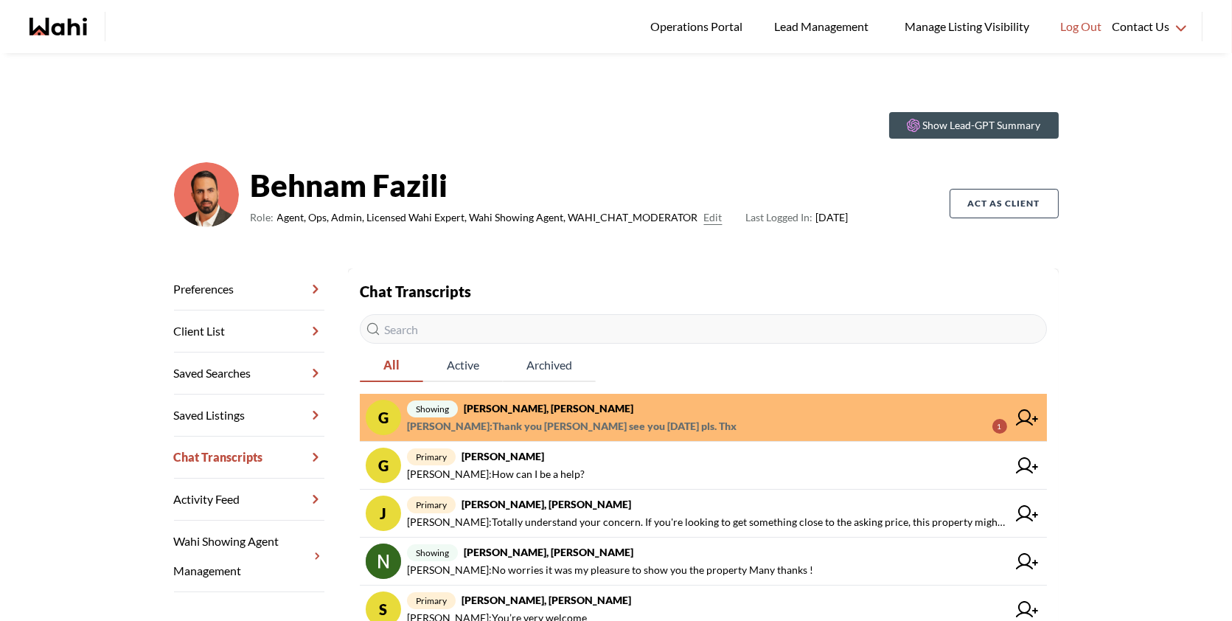
click at [716, 411] on span "showing [PERSON_NAME], [PERSON_NAME]" at bounding box center [707, 409] width 600 height 18
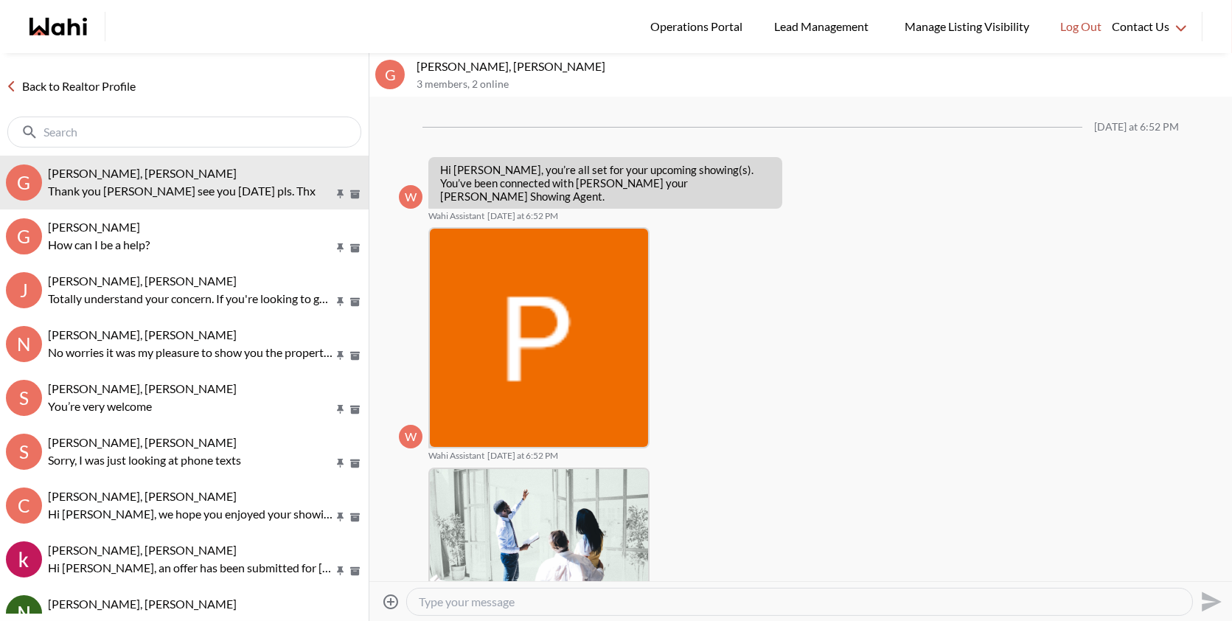
scroll to position [1168, 0]
